Goal: Find specific page/section: Find specific page/section

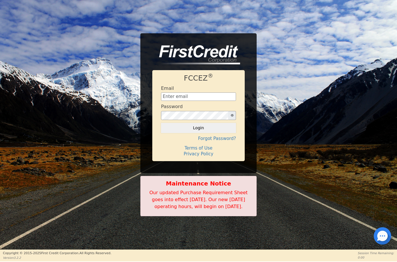
click at [190, 94] on input "text" at bounding box center [198, 97] width 75 height 9
type input "[EMAIL_ADDRESS][DOMAIN_NAME]"
click at [207, 127] on button "Login" at bounding box center [198, 128] width 75 height 10
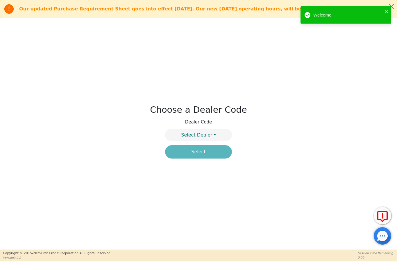
click at [214, 133] on button "Select Dealer" at bounding box center [198, 135] width 67 height 12
click at [214, 151] on link "4394A" at bounding box center [198, 149] width 66 height 8
click at [216, 154] on button "Select" at bounding box center [198, 151] width 67 height 13
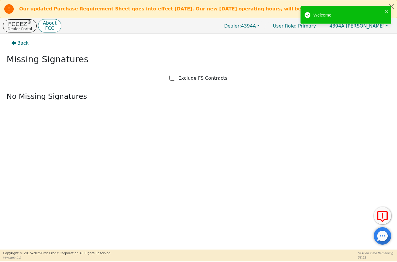
click at [16, 27] on p "Dealer Portal" at bounding box center [20, 29] width 24 height 4
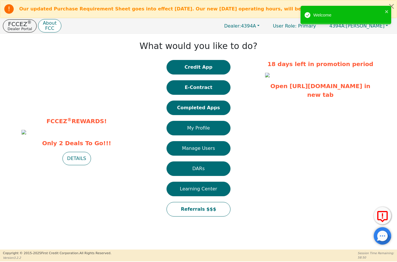
click at [209, 109] on button "Completed Apps" at bounding box center [198, 108] width 64 height 15
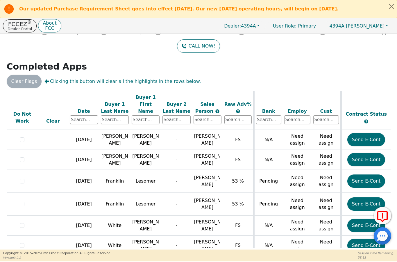
scroll to position [597, 0]
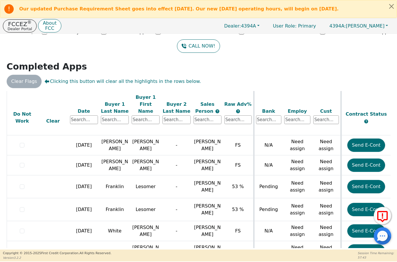
click at [339, 60] on div "Back Badges: Show badge for all score changes Show badge for verification updat…" at bounding box center [198, 104] width 397 height 216
